Goal: Find specific page/section: Find specific page/section

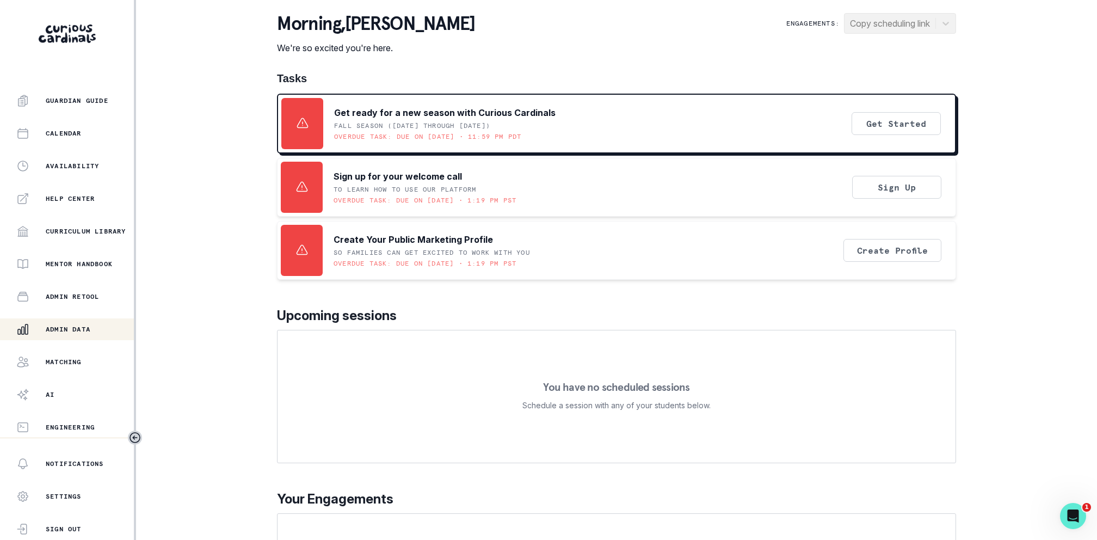
click at [72, 328] on p "Admin Data" at bounding box center [68, 329] width 45 height 9
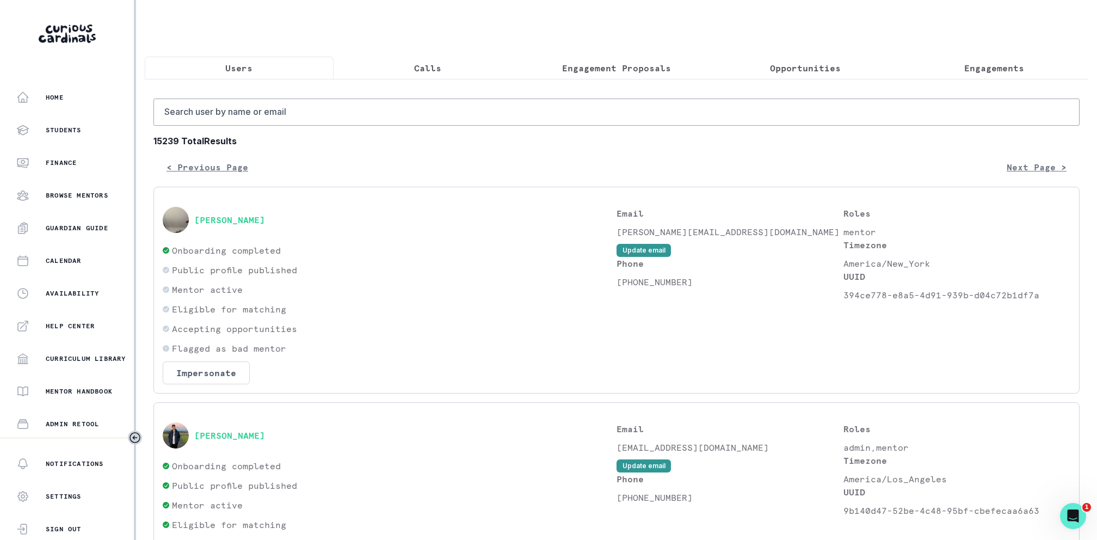
click at [629, 57] on button "Engagement Proposals" at bounding box center [616, 68] width 189 height 23
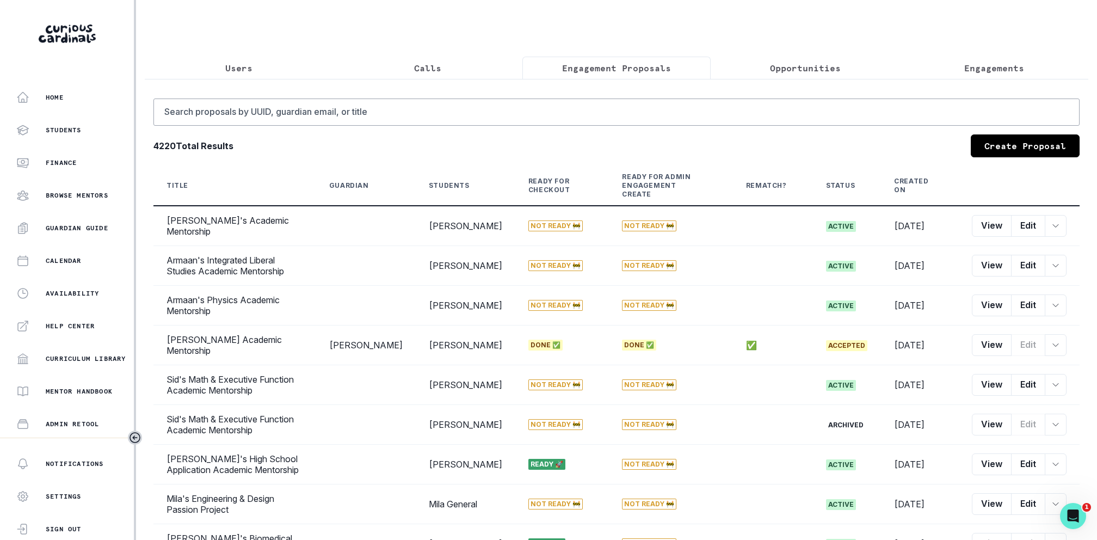
click at [622, 93] on div "Search proposals by [PERSON_NAME], guardian email, or title 4220 Total Results …" at bounding box center [616, 358] width 943 height 559
click at [622, 101] on input "Search proposals by UUID, guardian email, or title" at bounding box center [616, 111] width 926 height 27
type input "[PERSON_NAME]"
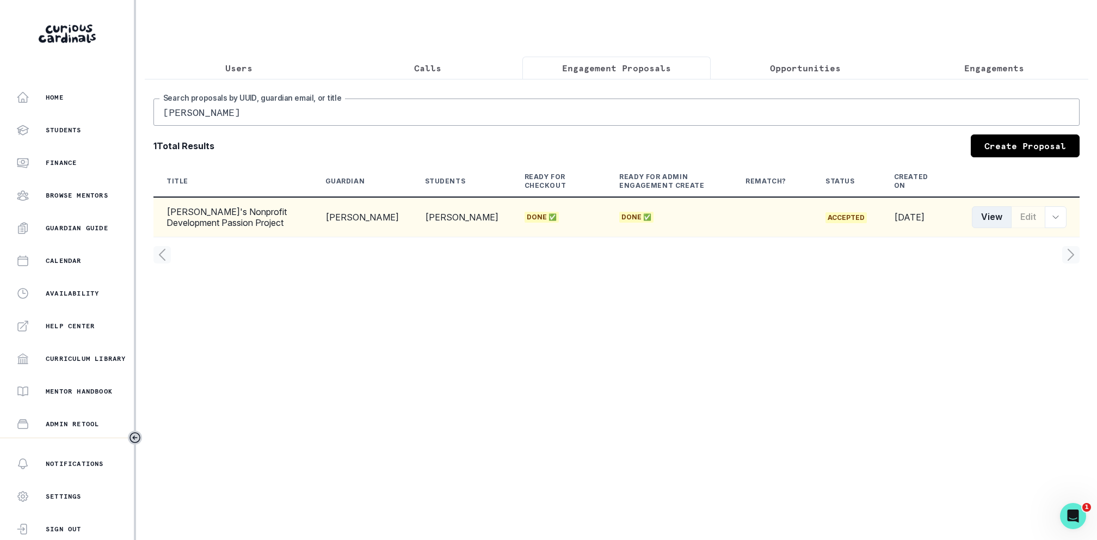
click at [988, 213] on button "View" at bounding box center [991, 217] width 40 height 22
